Goal: Navigation & Orientation: Go to known website

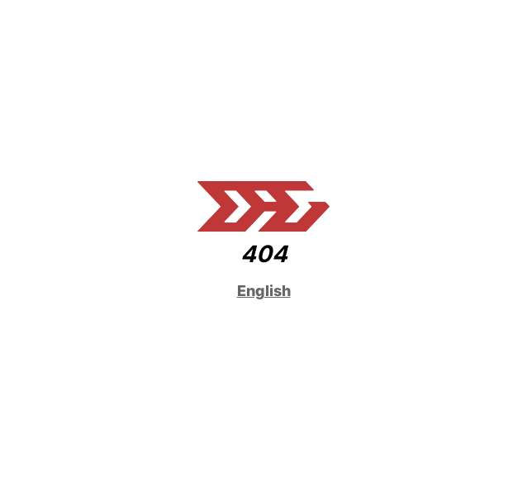
click at [323, 212] on img at bounding box center [264, 206] width 132 height 50
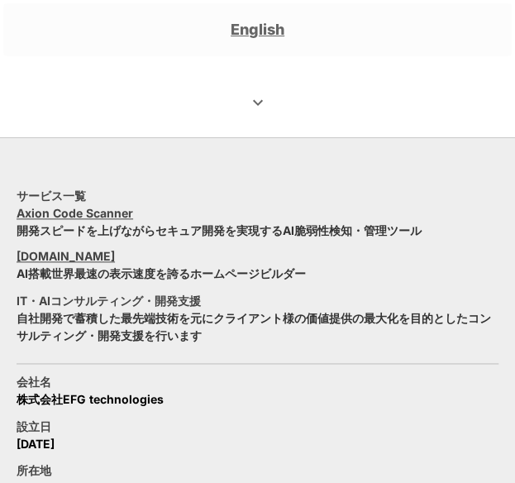
scroll to position [346, 0]
